Goal: Task Accomplishment & Management: Complete application form

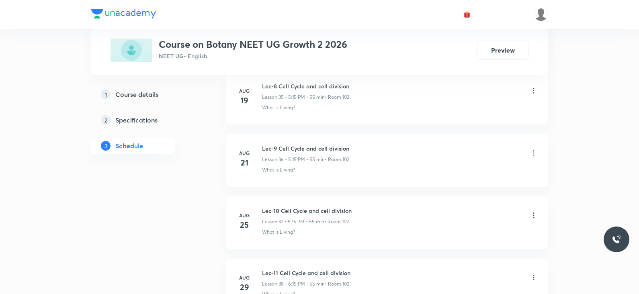
scroll to position [2835, 0]
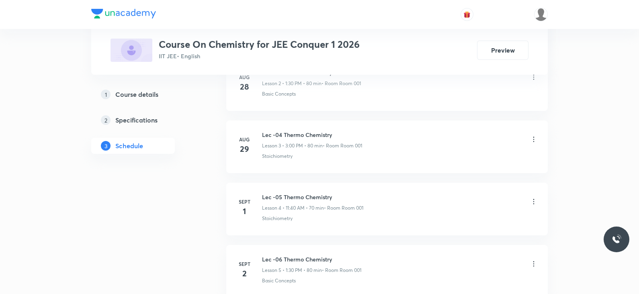
scroll to position [660, 0]
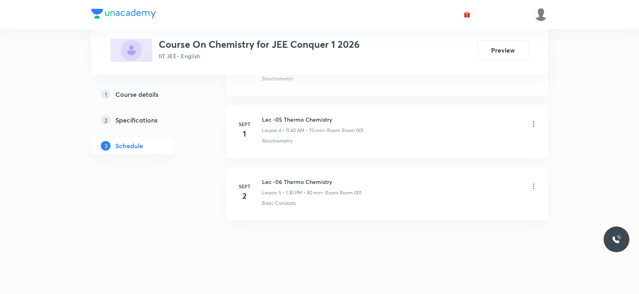
click at [318, 180] on h6 "Lec -06 Thermo Chemistry" at bounding box center [311, 182] width 99 height 8
copy h6 "Lec -06 Thermo Chemistry"
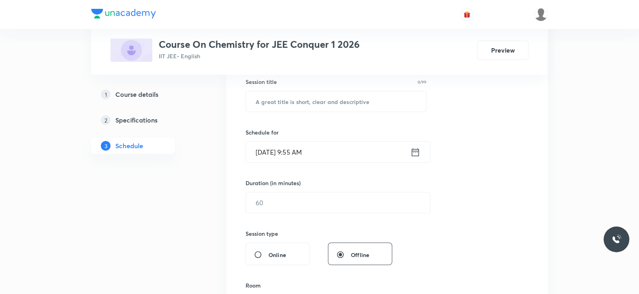
scroll to position [0, 0]
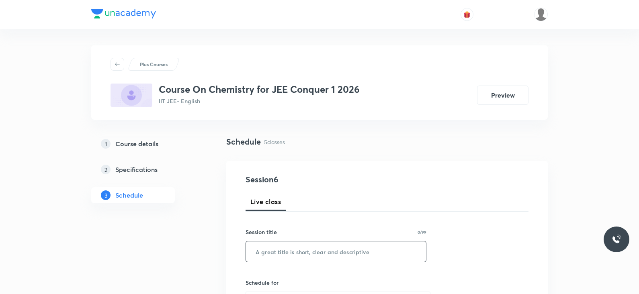
click at [305, 248] on input "text" at bounding box center [336, 252] width 180 height 20
paste input "Lec -06 Thermo Chemistry"
click at [278, 250] on input "Lec -06 Thermo Chemistry" at bounding box center [336, 252] width 180 height 20
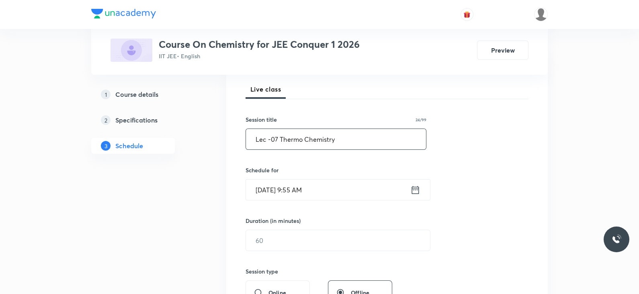
scroll to position [114, 0]
type input "Lec -07 Thermo Chemistry"
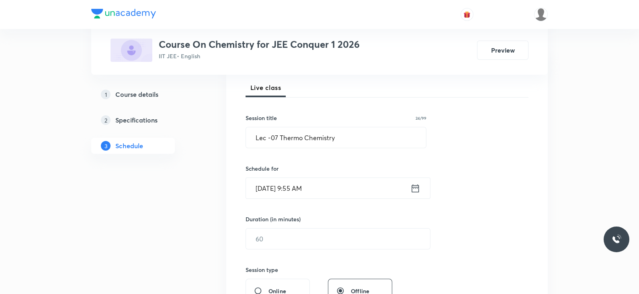
click at [413, 189] on icon at bounding box center [415, 188] width 10 height 11
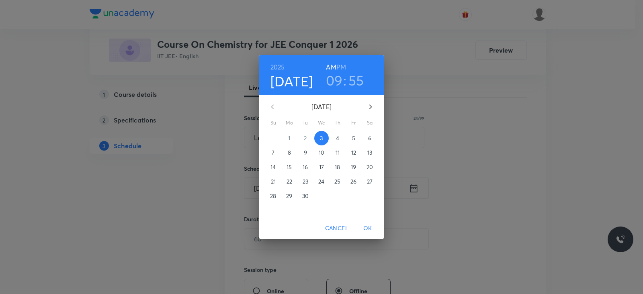
click at [330, 82] on h3 "09" at bounding box center [334, 80] width 17 height 17
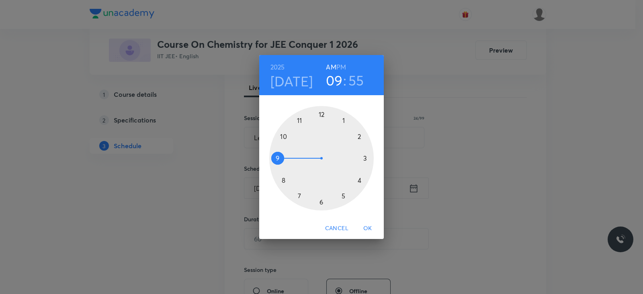
click at [283, 136] on div at bounding box center [321, 158] width 105 height 105
click at [359, 136] on div at bounding box center [321, 158] width 105 height 105
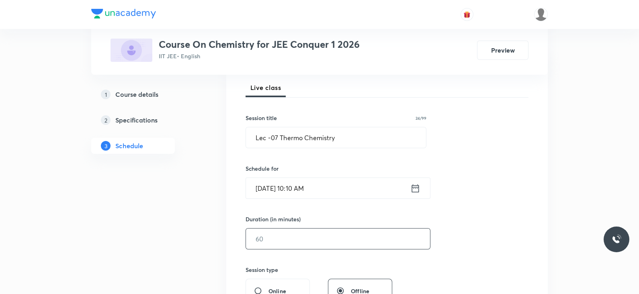
click at [300, 242] on input "text" at bounding box center [338, 239] width 184 height 20
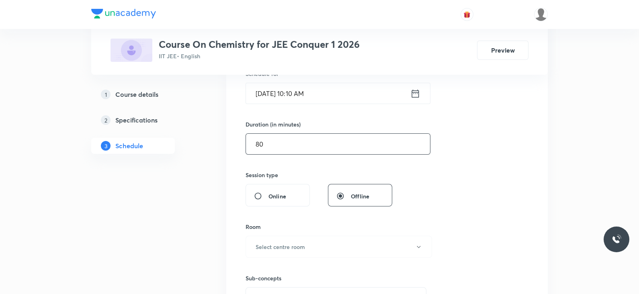
scroll to position [209, 0]
type input "80"
click at [288, 240] on button "Select centre room" at bounding box center [339, 247] width 187 height 22
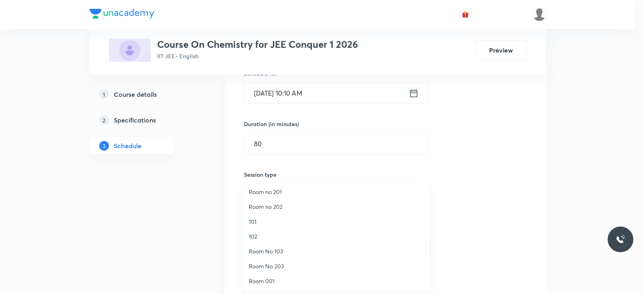
click at [266, 278] on span "Room 001" at bounding box center [337, 281] width 176 height 8
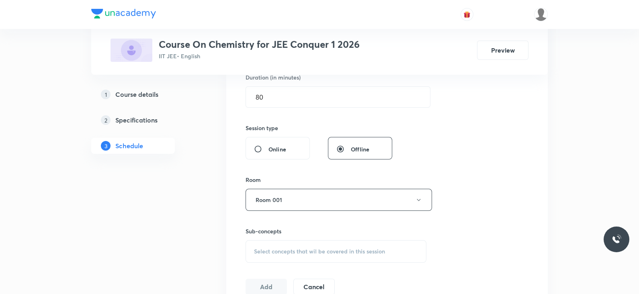
scroll to position [257, 0]
click at [301, 253] on span "Select concepts that wil be covered in this session" at bounding box center [319, 251] width 131 height 6
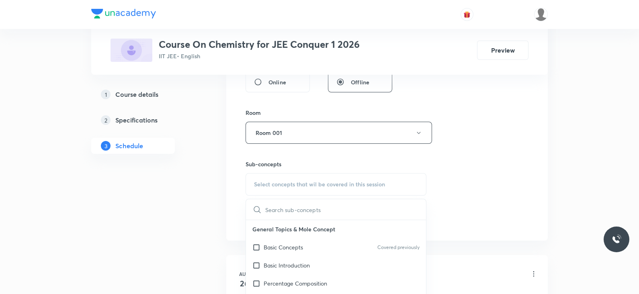
scroll to position [365, 0]
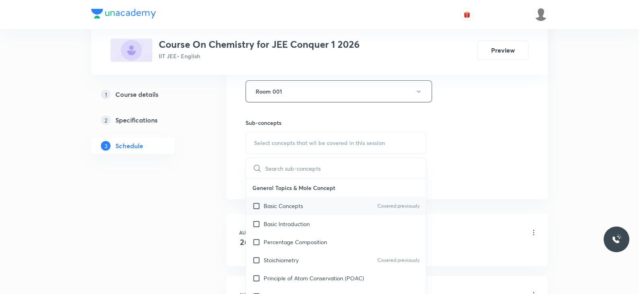
click at [312, 204] on div "Basic Concepts Covered previously" at bounding box center [336, 206] width 180 height 18
checkbox input "true"
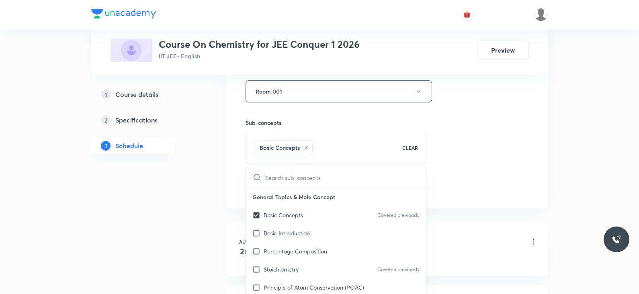
click at [457, 160] on div "Session 6 Live class Session title 24/99 Lec -07 Thermo Chemistry ​ Schedule fo…" at bounding box center [387, 2] width 283 height 387
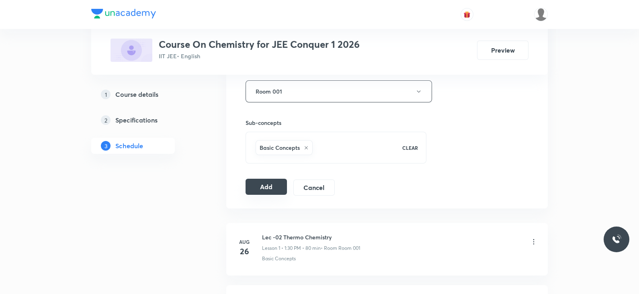
click at [266, 192] on button "Add" at bounding box center [266, 187] width 41 height 16
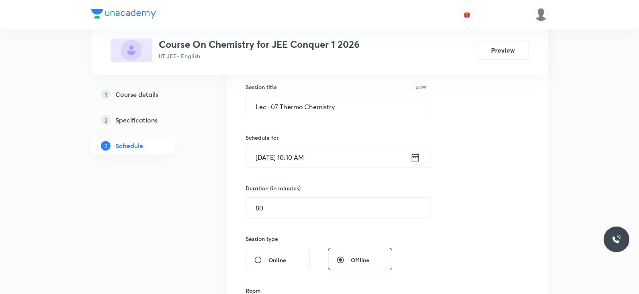
scroll to position [145, 0]
click at [320, 111] on input "Lec -07 Thermo Chemistry" at bounding box center [336, 107] width 180 height 20
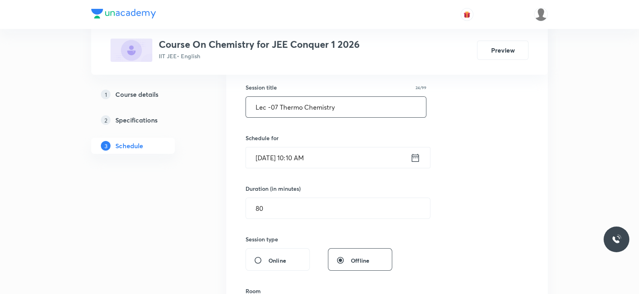
click at [320, 111] on input "Lec -07 Thermo Chemistry" at bounding box center [336, 107] width 180 height 20
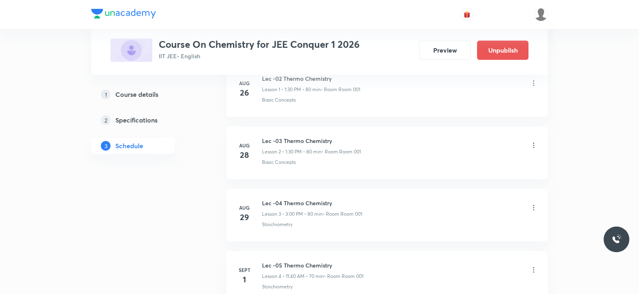
scroll to position [0, 0]
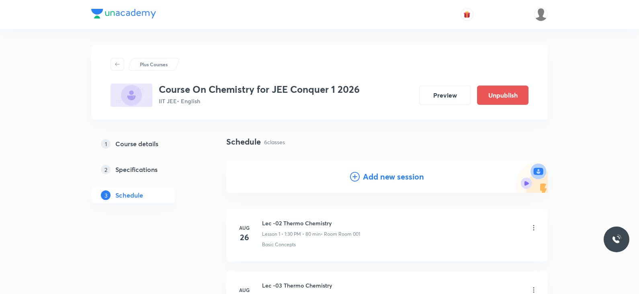
click at [370, 176] on h4 "Add new session" at bounding box center [393, 177] width 61 height 12
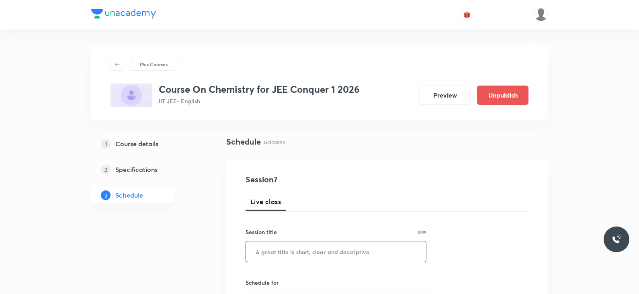
click at [306, 250] on input "text" at bounding box center [336, 252] width 180 height 20
paste input "Lec -07 Thermo Chemistry"
click at [277, 251] on input "Lec -07 Thermo Chemistry" at bounding box center [336, 252] width 180 height 20
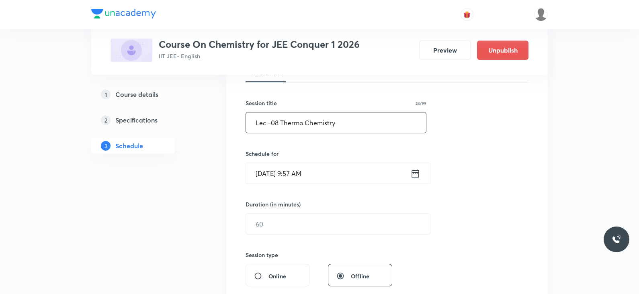
scroll to position [129, 0]
type input "Lec -08 Thermo Chemistry"
click at [414, 174] on icon at bounding box center [415, 173] width 10 height 11
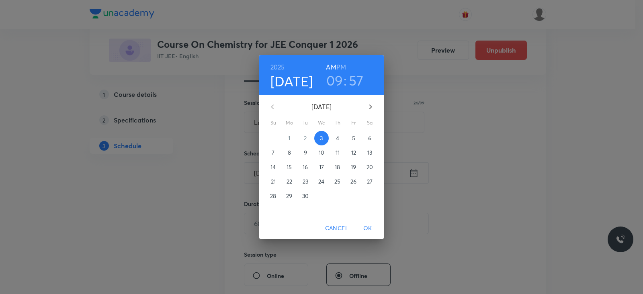
click at [339, 70] on h6 "PM" at bounding box center [341, 66] width 10 height 11
click at [336, 80] on h3 "09" at bounding box center [334, 80] width 17 height 17
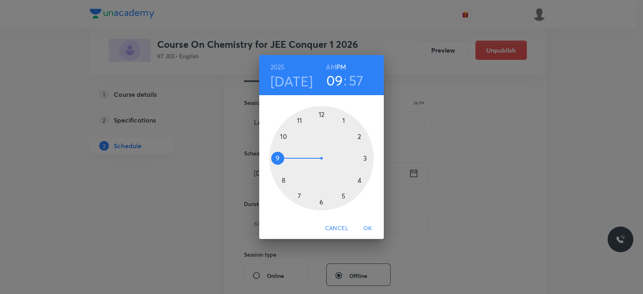
click at [366, 159] on div at bounding box center [321, 158] width 105 height 105
click at [322, 113] on div at bounding box center [321, 158] width 105 height 105
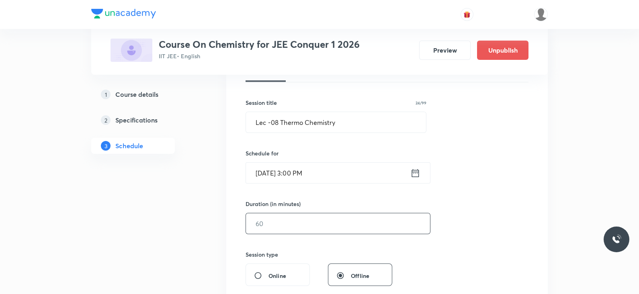
click at [297, 221] on input "text" at bounding box center [338, 223] width 184 height 20
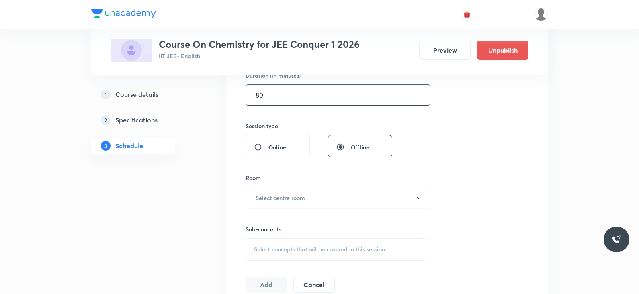
scroll to position [261, 0]
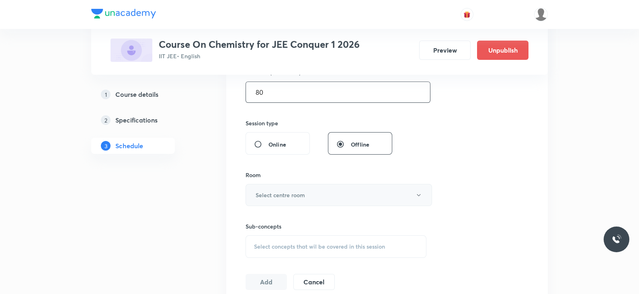
type input "80"
click at [304, 199] on button "Select centre room" at bounding box center [339, 195] width 187 height 22
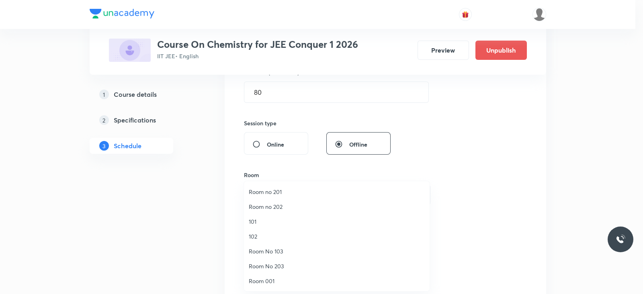
click at [275, 277] on span "Room 001" at bounding box center [337, 281] width 176 height 8
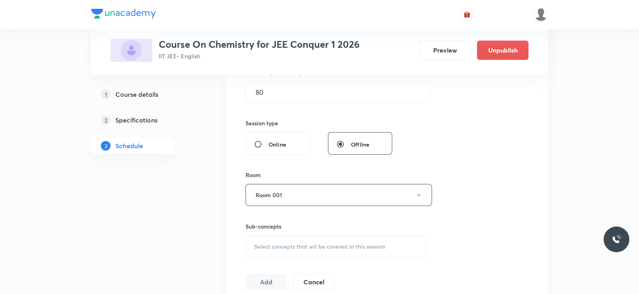
click at [333, 239] on div "Select concepts that wil be covered in this session" at bounding box center [336, 247] width 181 height 23
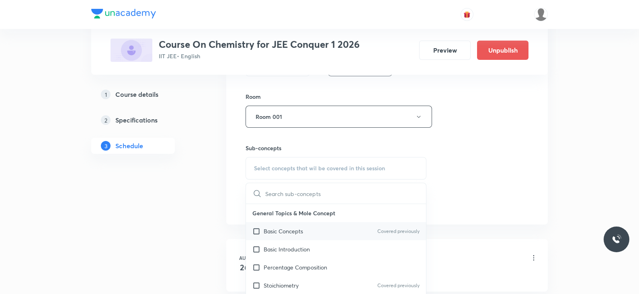
scroll to position [340, 0]
click at [314, 232] on div "Basic Concepts Covered previously" at bounding box center [336, 230] width 180 height 18
checkbox input "true"
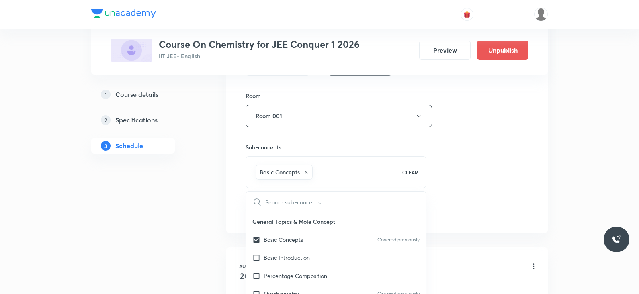
click at [464, 160] on div "Session 7 Live class Session title 24/99 Lec -08 Thermo Chemistry ​ Schedule fo…" at bounding box center [387, 27] width 283 height 387
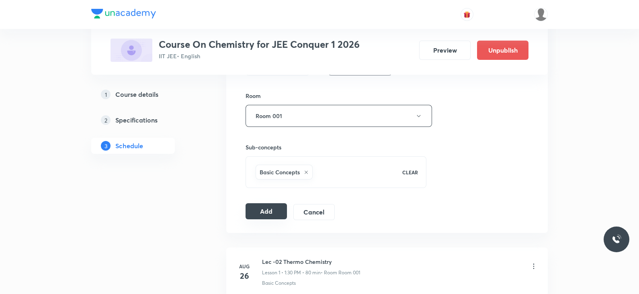
click at [254, 213] on button "Add" at bounding box center [266, 211] width 41 height 16
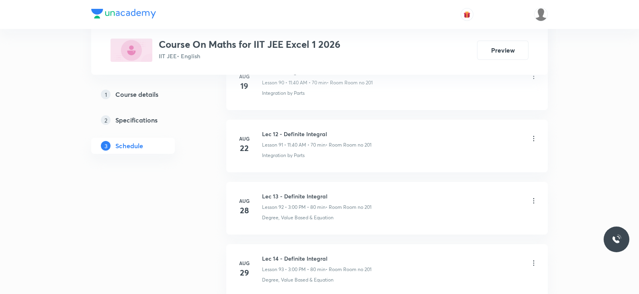
scroll to position [6244, 0]
click at [313, 191] on h6 "Lec 15 - Definite Integral" at bounding box center [317, 195] width 111 height 8
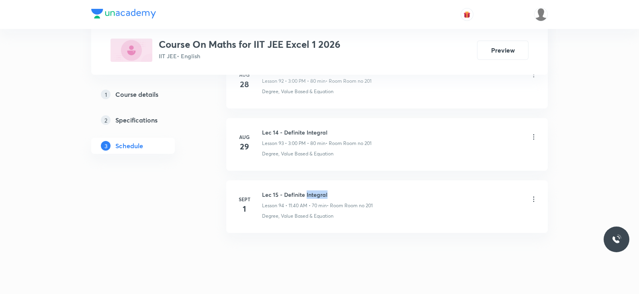
click at [313, 191] on h6 "Lec 15 - Definite Integral" at bounding box center [317, 195] width 111 height 8
copy h6 "Lec 15 - Definite Integral"
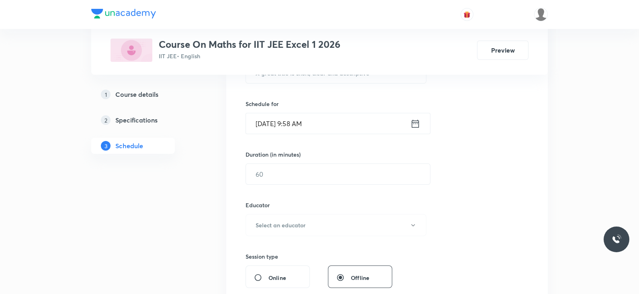
scroll to position [0, 0]
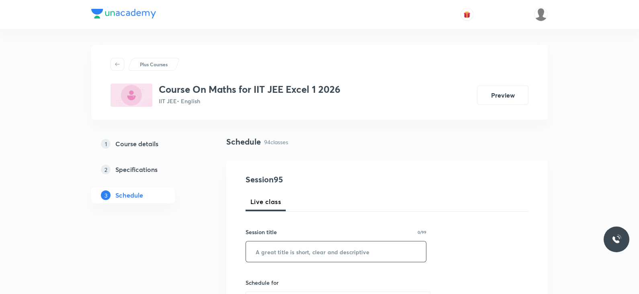
click at [304, 252] on input "text" at bounding box center [336, 252] width 180 height 20
paste input "Lec 15 - Definite Integral"
click at [274, 251] on input "Lec 15 - Definite Integral" at bounding box center [336, 252] width 180 height 20
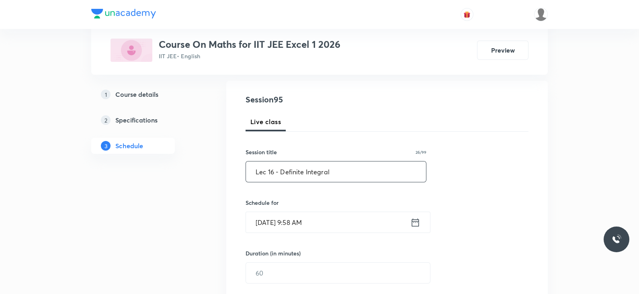
scroll to position [84, 0]
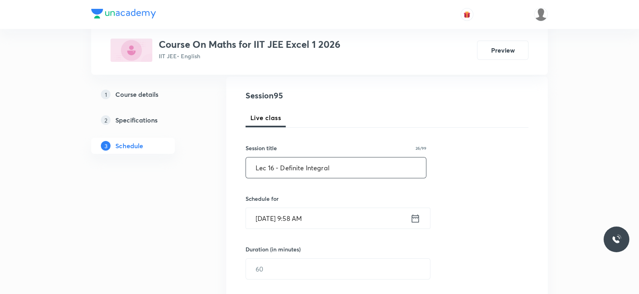
type input "Lec 16 - Definite Integral"
click at [415, 217] on icon at bounding box center [415, 218] width 7 height 8
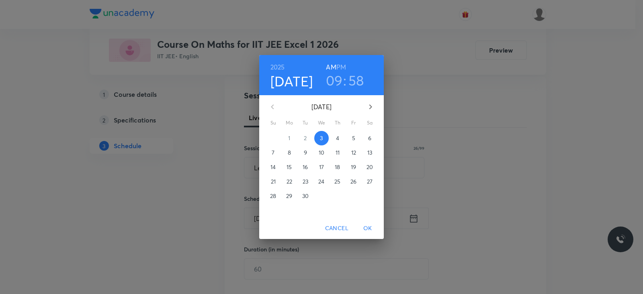
click at [336, 77] on h3 "09" at bounding box center [334, 80] width 17 height 17
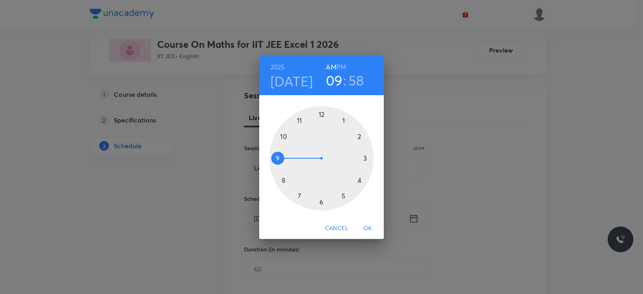
click at [285, 136] on div at bounding box center [321, 158] width 105 height 105
click at [358, 178] on div at bounding box center [321, 158] width 105 height 105
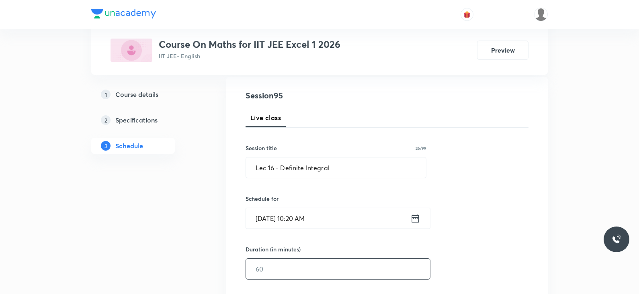
click at [305, 272] on input "text" at bounding box center [338, 269] width 184 height 20
type input "8"
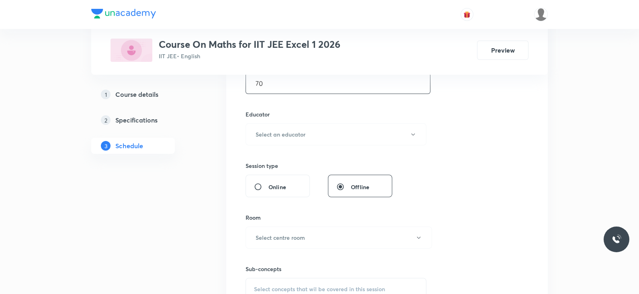
scroll to position [277, 0]
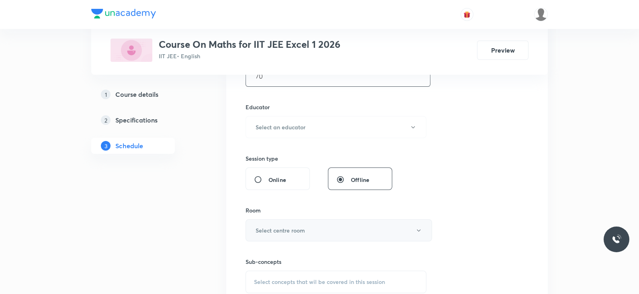
type input "70"
click at [314, 227] on button "Select centre room" at bounding box center [339, 230] width 187 height 22
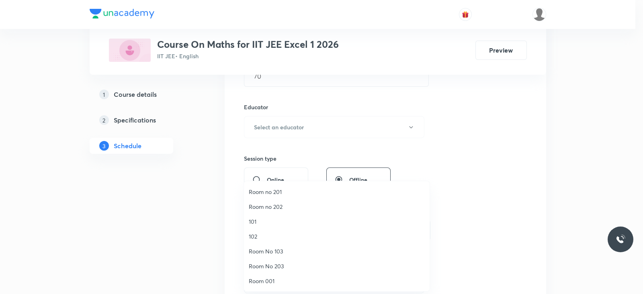
click at [296, 193] on span "Room no 201" at bounding box center [337, 192] width 176 height 8
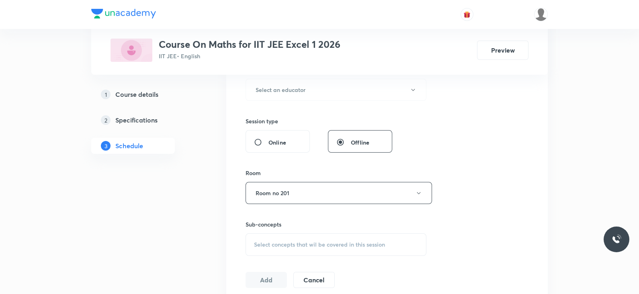
scroll to position [315, 0]
click at [307, 241] on span "Select concepts that wil be covered in this session" at bounding box center [319, 244] width 131 height 6
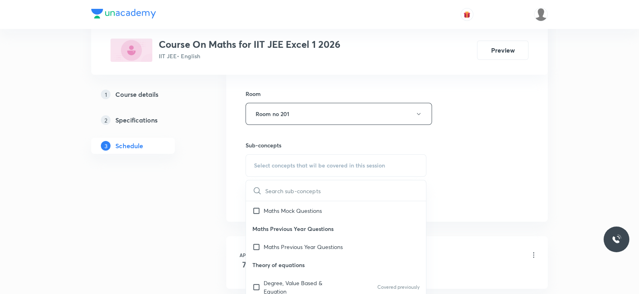
scroll to position [18, 0]
click at [295, 282] on p "Degree, Value Based & Equation" at bounding box center [304, 287] width 81 height 17
checkbox input "true"
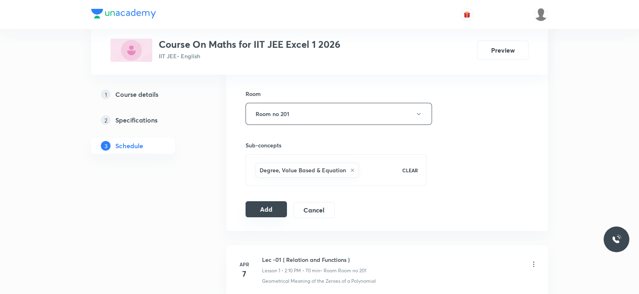
click at [275, 206] on button "Add" at bounding box center [266, 209] width 41 height 16
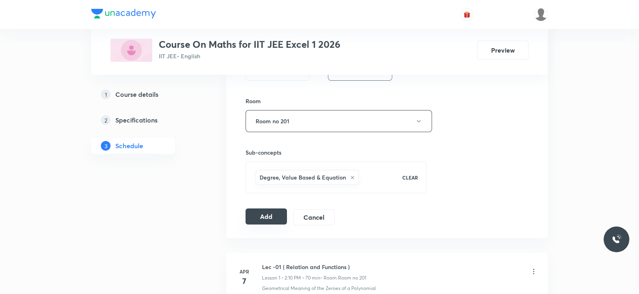
click at [274, 212] on button "Add" at bounding box center [266, 217] width 41 height 16
click at [269, 217] on button "Add" at bounding box center [266, 217] width 41 height 16
click at [254, 223] on div "Add Cancel" at bounding box center [294, 217] width 96 height 16
click at [257, 222] on button "Add" at bounding box center [266, 217] width 41 height 16
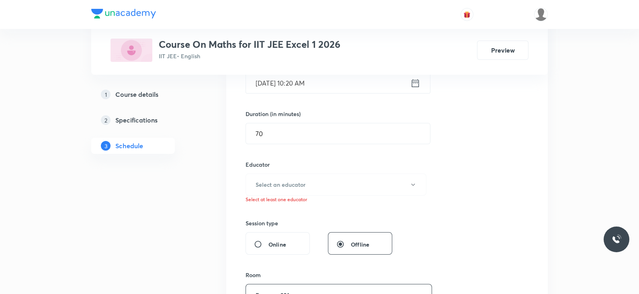
scroll to position [217, 0]
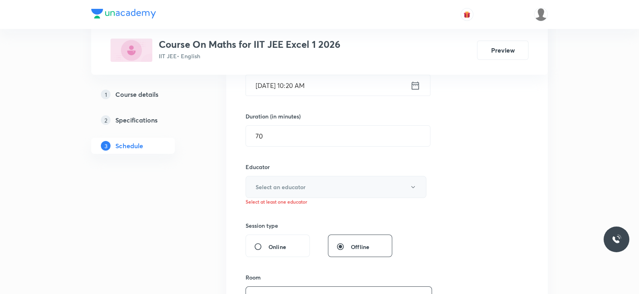
click at [307, 182] on button "Select an educator" at bounding box center [336, 187] width 181 height 22
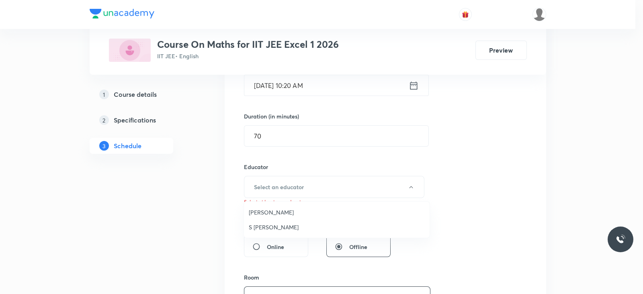
click at [292, 211] on span "Navin Talkokul" at bounding box center [337, 212] width 176 height 8
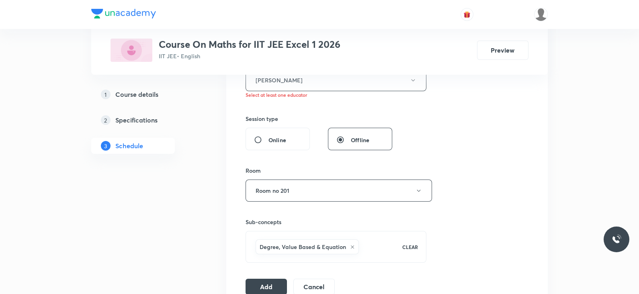
scroll to position [324, 0]
click at [264, 282] on button "Add" at bounding box center [266, 286] width 41 height 16
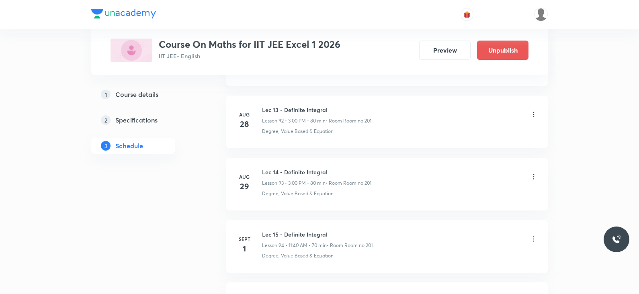
scroll to position [5885, 0]
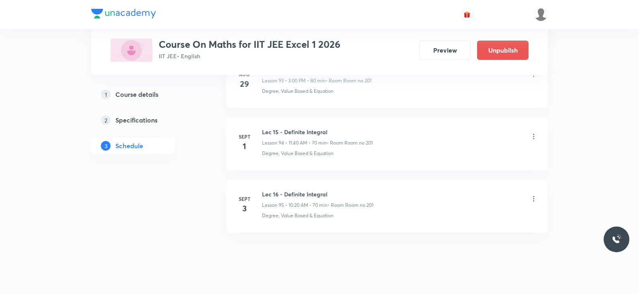
click at [281, 190] on h6 "Lec 16 - Definite Integral" at bounding box center [317, 194] width 111 height 8
copy h6 "Lec 16 - Definite Integral"
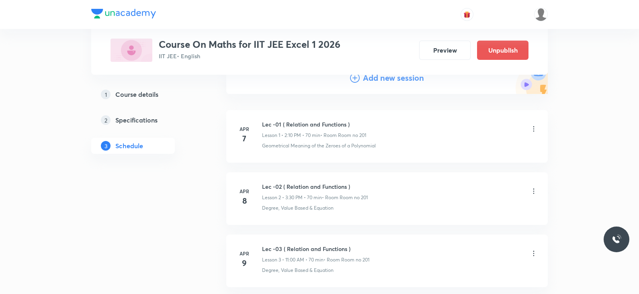
scroll to position [0, 0]
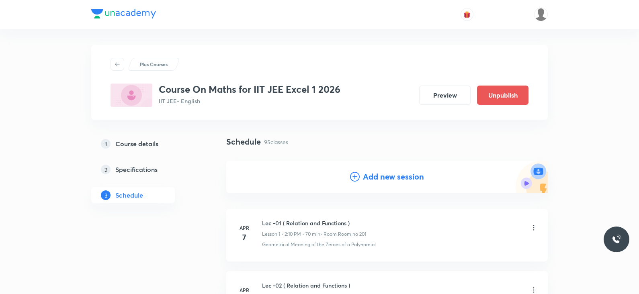
click at [361, 178] on div "Add new session" at bounding box center [387, 177] width 74 height 12
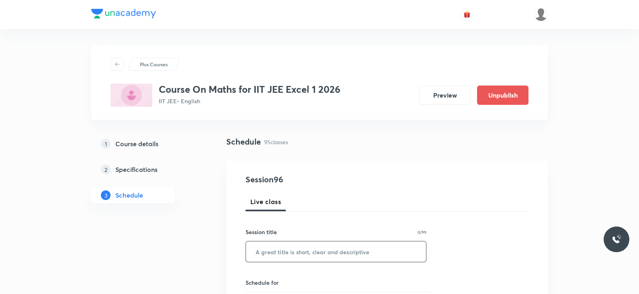
click at [292, 260] on input "text" at bounding box center [336, 252] width 180 height 20
paste input "Lec 16 - Definite Integral"
click at [273, 251] on input "Lec 16 - Definite Integral" at bounding box center [336, 252] width 180 height 20
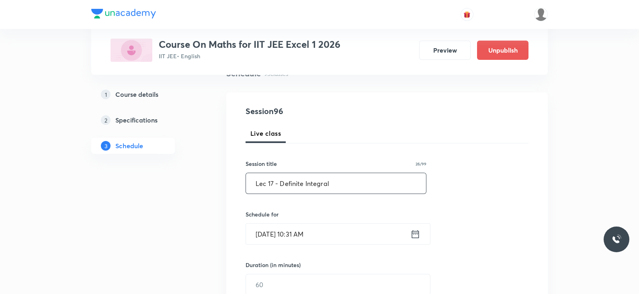
scroll to position [76, 0]
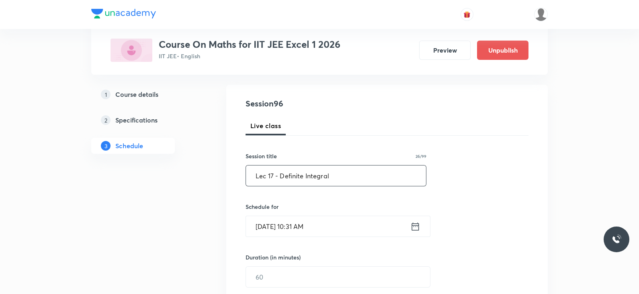
type input "Lec 17 - Definite Integral"
click at [411, 228] on icon at bounding box center [415, 226] width 10 height 11
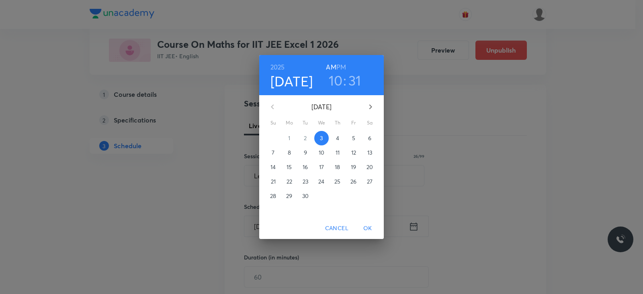
click at [339, 63] on h6 "PM" at bounding box center [341, 66] width 10 height 11
click at [333, 83] on h3 "10" at bounding box center [336, 80] width 14 height 17
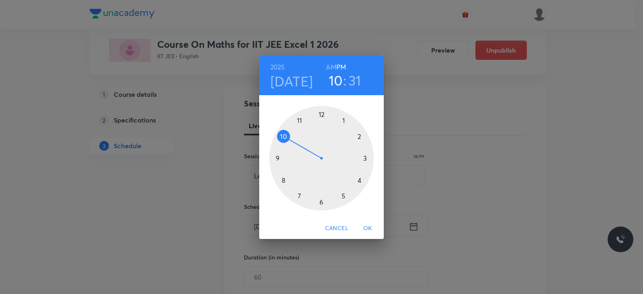
click at [363, 159] on div at bounding box center [321, 158] width 105 height 105
click at [322, 115] on div at bounding box center [321, 158] width 105 height 105
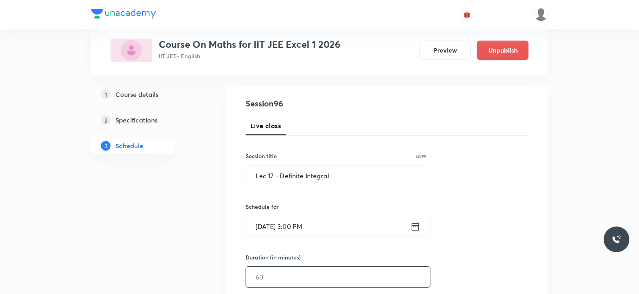
click at [274, 273] on input "text" at bounding box center [338, 277] width 184 height 20
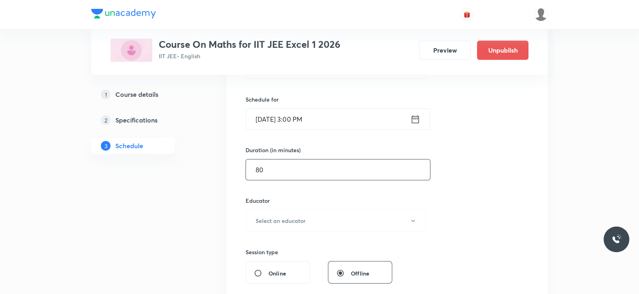
scroll to position [187, 0]
type input "80"
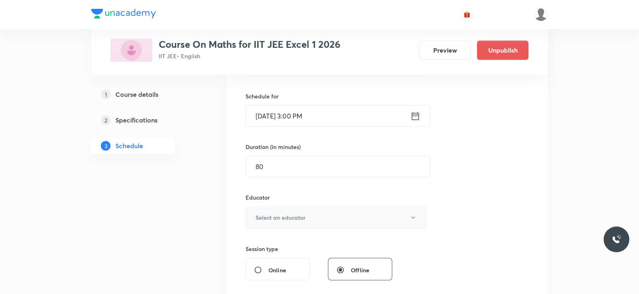
click at [282, 216] on h6 "Select an educator" at bounding box center [281, 217] width 50 height 8
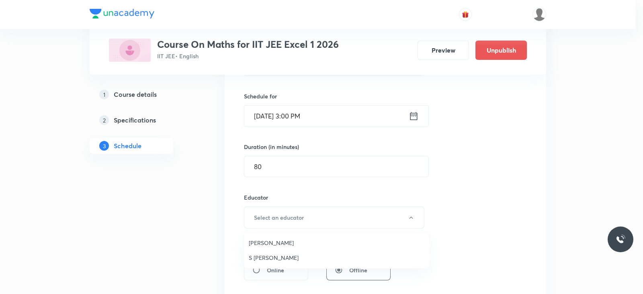
click at [264, 244] on span "Navin Talkokul" at bounding box center [337, 243] width 176 height 8
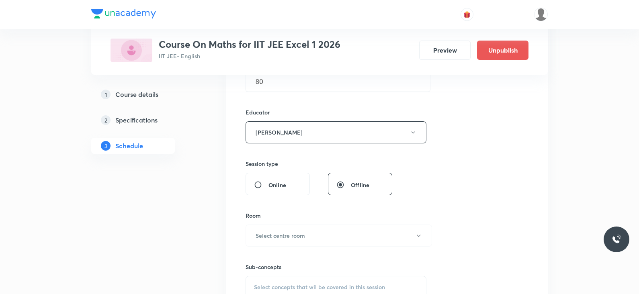
scroll to position [272, 0]
click at [318, 238] on button "Select centre room" at bounding box center [339, 235] width 187 height 22
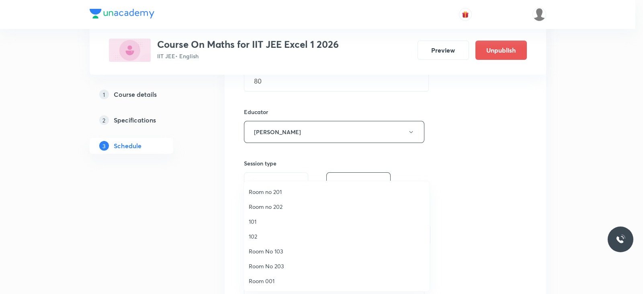
click at [285, 192] on span "Room no 201" at bounding box center [337, 192] width 176 height 8
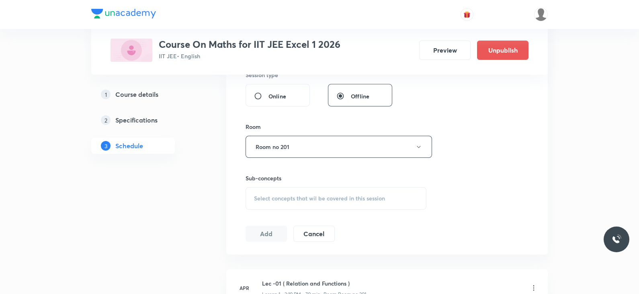
scroll to position [365, 0]
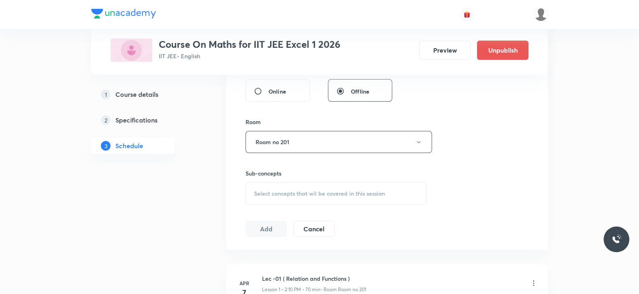
click at [307, 196] on span "Select concepts that wil be covered in this session" at bounding box center [319, 194] width 131 height 6
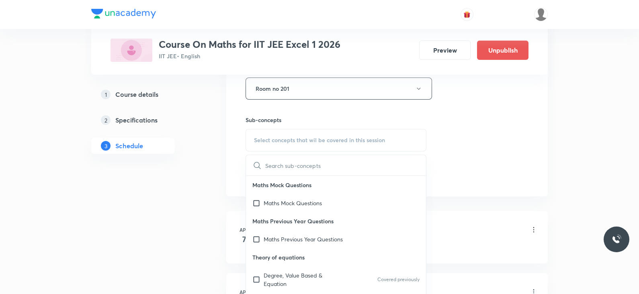
scroll to position [487, 0]
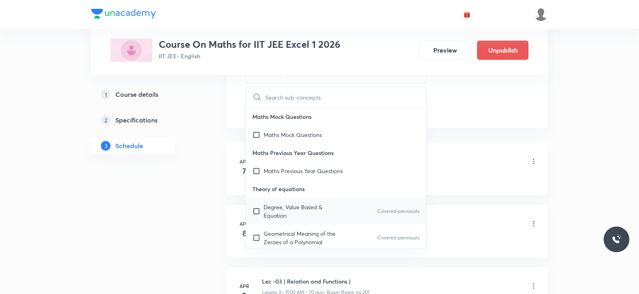
click at [295, 204] on p "Degree, Value Based & Equation" at bounding box center [304, 211] width 81 height 17
checkbox input "true"
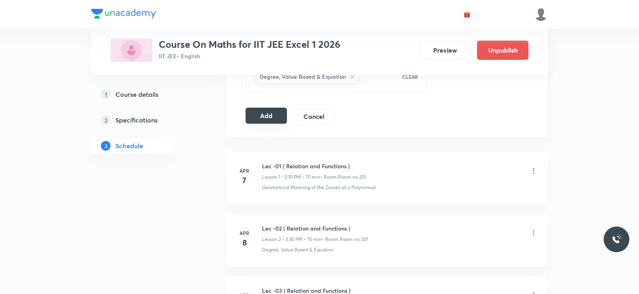
click at [260, 123] on div "Add Cancel" at bounding box center [294, 117] width 96 height 16
click at [261, 119] on button "Add" at bounding box center [266, 116] width 41 height 16
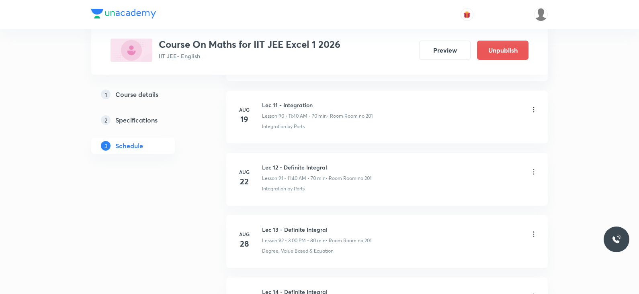
scroll to position [5948, 0]
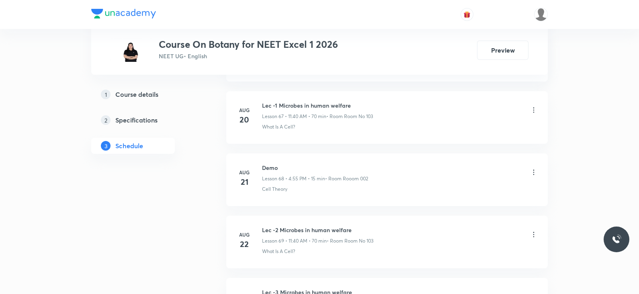
scroll to position [4700, 0]
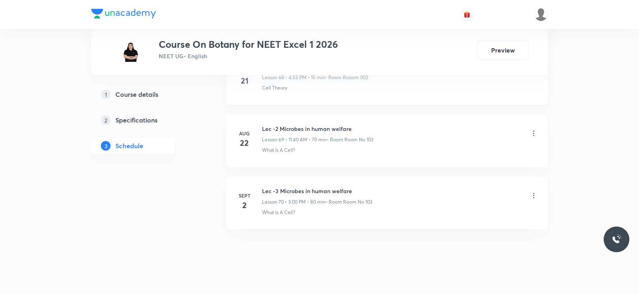
click at [316, 187] on h6 "Lec -3 Microbes in human welfare" at bounding box center [317, 191] width 110 height 8
copy h6 "Lec -3 Microbes in human welfare"
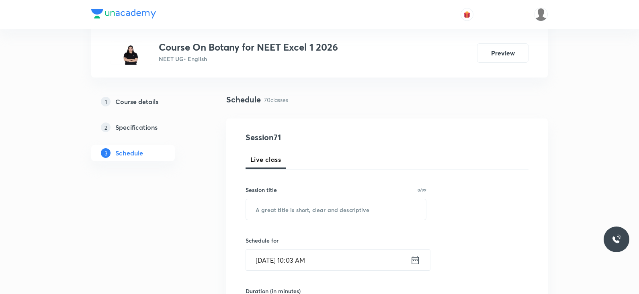
scroll to position [0, 0]
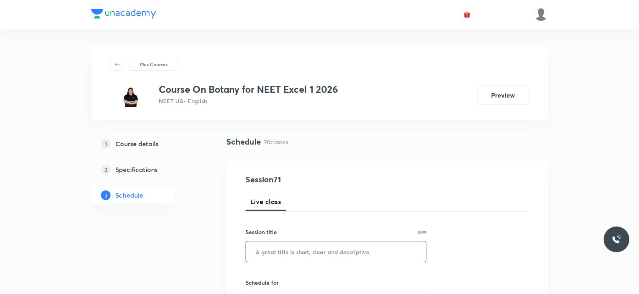
click at [298, 254] on input "text" at bounding box center [336, 252] width 180 height 20
paste input "Lec -3 Microbes in human welfare"
click at [273, 250] on input "Lec -3 Microbes in human welfare" at bounding box center [336, 252] width 180 height 20
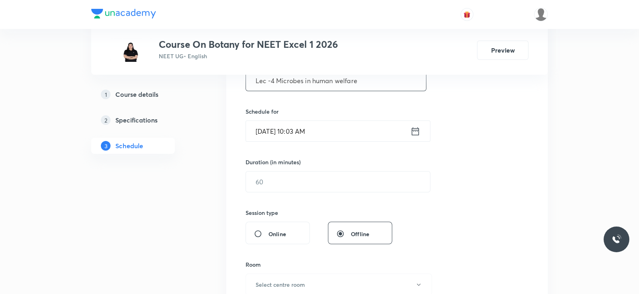
scroll to position [173, 0]
type input "Lec -4 Microbes in human welfare"
click at [414, 131] on icon at bounding box center [415, 129] width 10 height 11
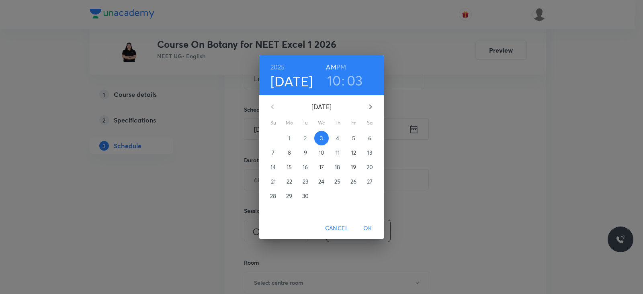
click at [334, 75] on h3 "10" at bounding box center [334, 80] width 14 height 17
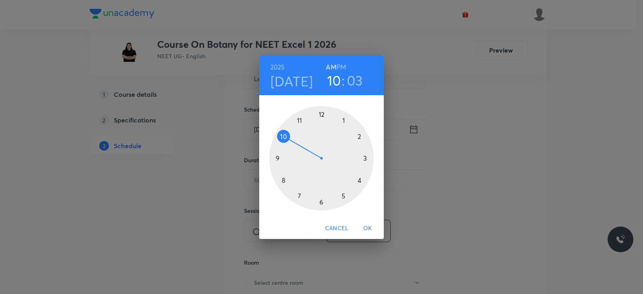
click at [358, 81] on h3 "03" at bounding box center [355, 80] width 16 height 17
click at [359, 178] on div at bounding box center [321, 158] width 105 height 105
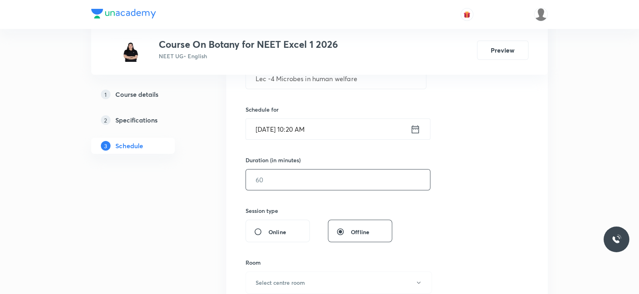
click at [327, 181] on input "text" at bounding box center [338, 180] width 184 height 20
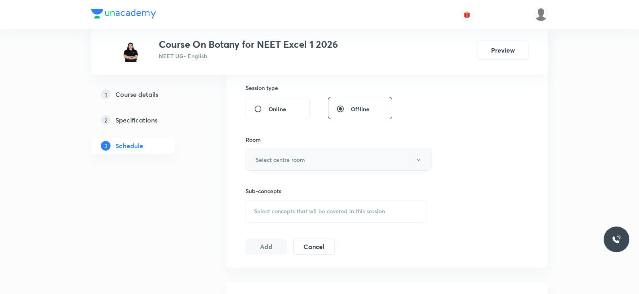
scroll to position [297, 0]
type input "70"
click at [320, 148] on button "Select centre room" at bounding box center [339, 159] width 187 height 22
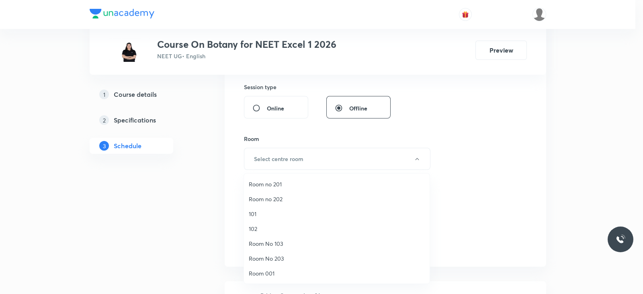
click at [264, 238] on li "Room No 103" at bounding box center [337, 243] width 186 height 15
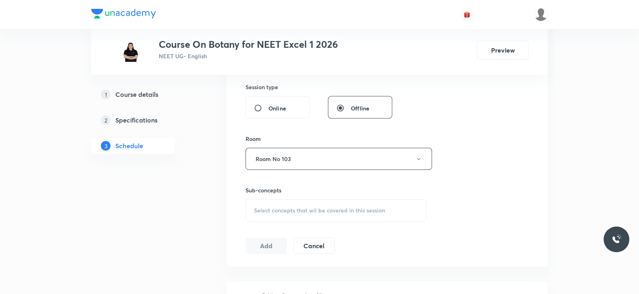
click at [299, 215] on div "Select concepts that wil be covered in this session" at bounding box center [336, 210] width 181 height 23
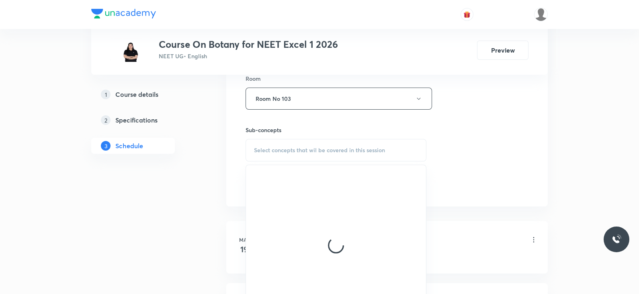
scroll to position [358, 0]
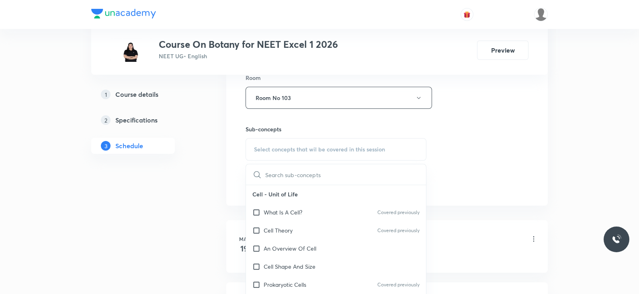
click at [299, 215] on p "What Is A Cell?" at bounding box center [283, 212] width 39 height 8
checkbox input "true"
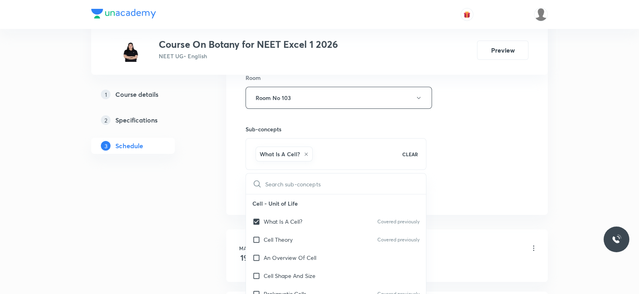
click at [465, 172] on div "Session 71 Live class Session title 32/99 Lec -4 Microbes in human welfare ​ Sc…" at bounding box center [387, 9] width 283 height 387
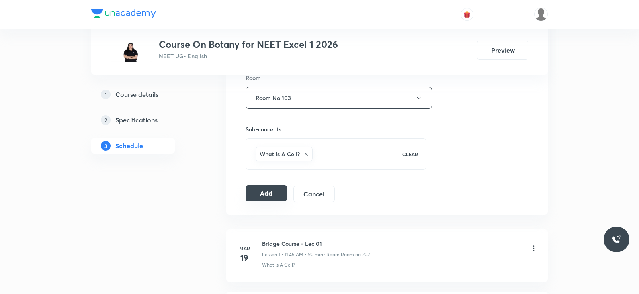
click at [259, 193] on button "Add" at bounding box center [266, 193] width 41 height 16
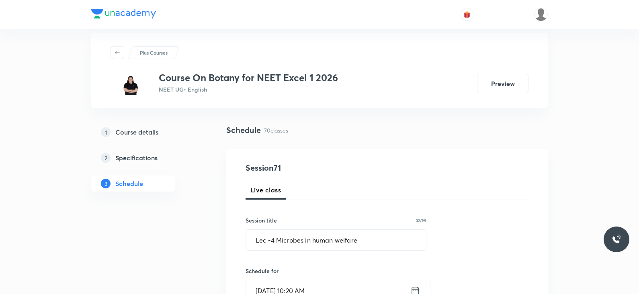
scroll to position [10, 0]
